Goal: Task Accomplishment & Management: Use online tool/utility

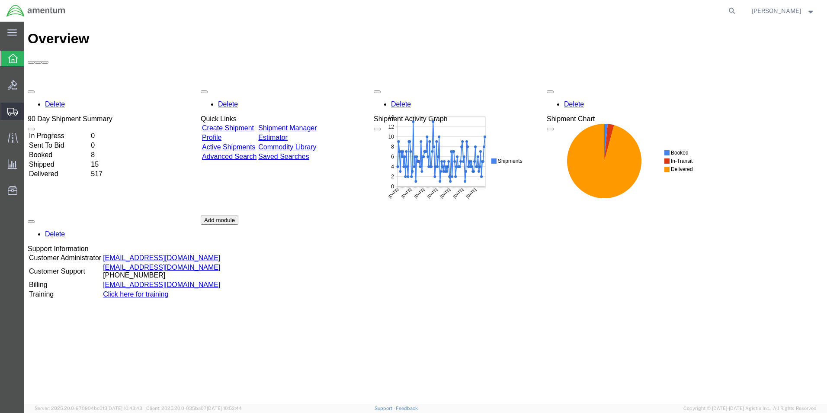
click at [0, 0] on span "Shipment Manager" at bounding box center [0, 0] width 0 height 0
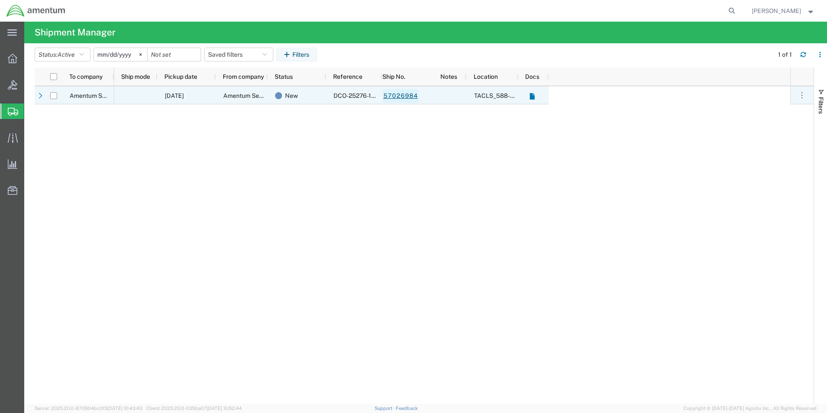
click at [402, 97] on link "57026984" at bounding box center [400, 96] width 35 height 14
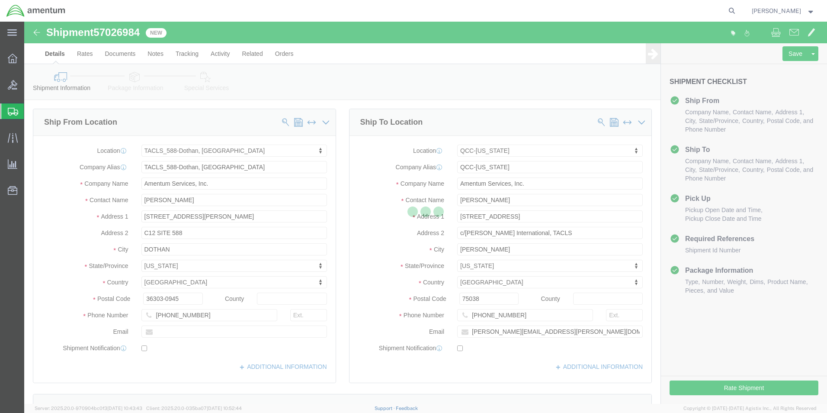
select select "42706"
select select "42668"
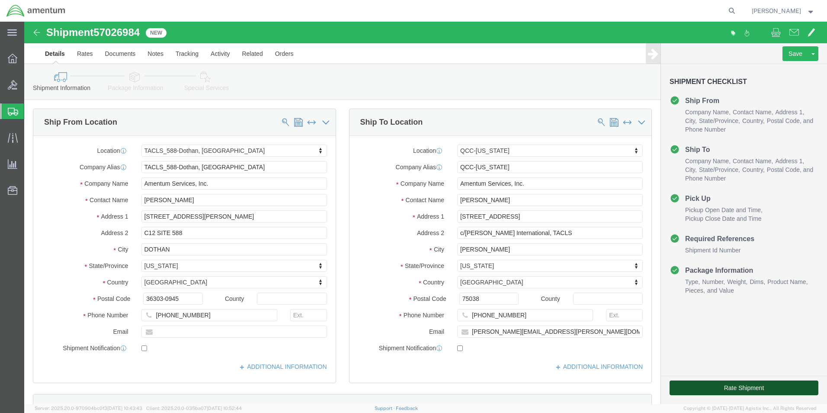
click button "Rate Shipment"
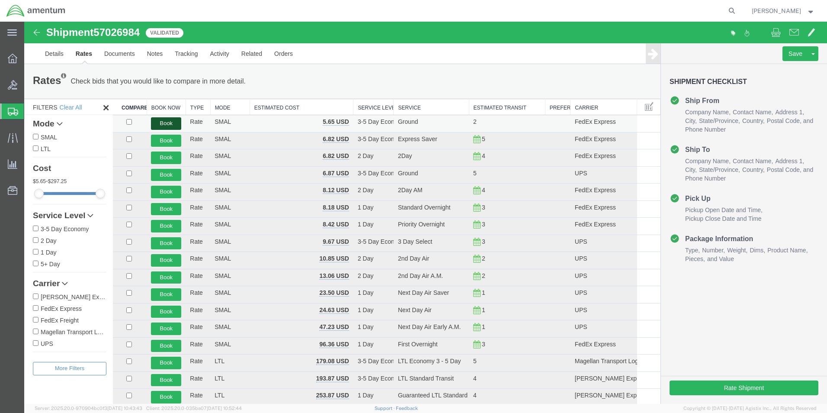
click at [166, 121] on button "Book" at bounding box center [166, 123] width 30 height 13
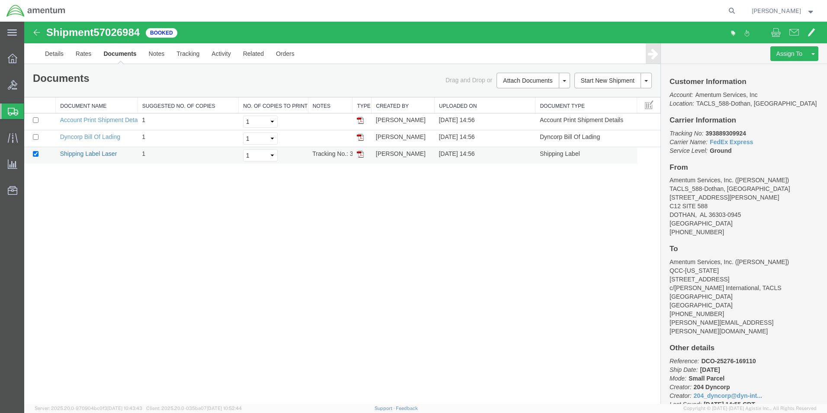
click at [93, 156] on link "Shipping Label Laser" at bounding box center [88, 153] width 57 height 7
click at [783, 11] on span "Marcus McGuire" at bounding box center [776, 11] width 49 height 10
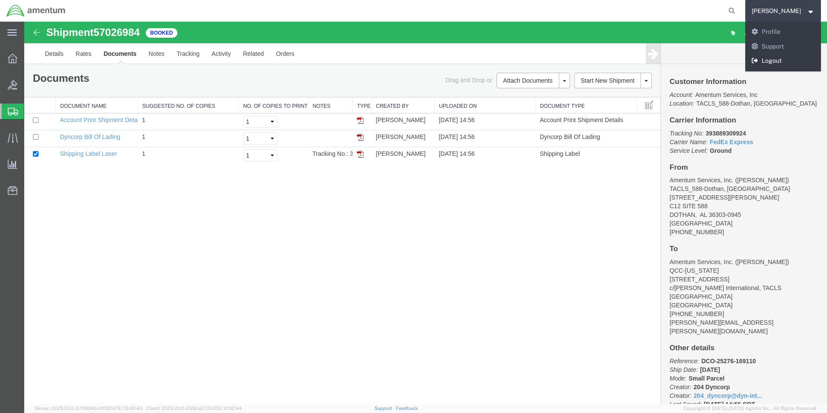
click at [786, 65] on link "Logout" at bounding box center [784, 61] width 76 height 15
